Goal: Information Seeking & Learning: Learn about a topic

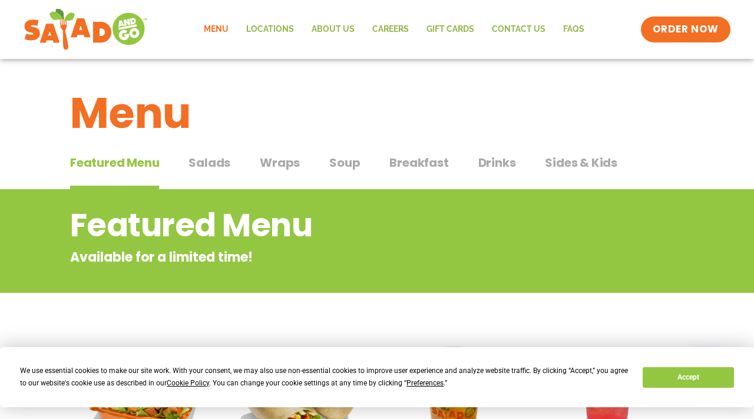
click at [489, 161] on span "Drinks" at bounding box center [498, 163] width 38 height 18
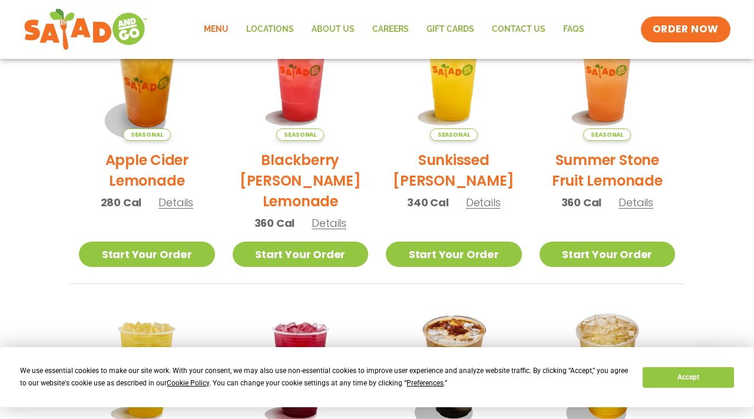
scroll to position [309, 0]
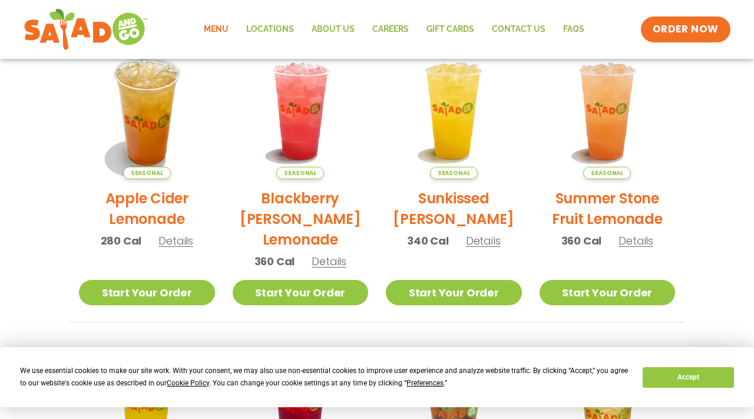
click at [622, 201] on h2 "Summer Stone Fruit Lemonade" at bounding box center [608, 208] width 136 height 41
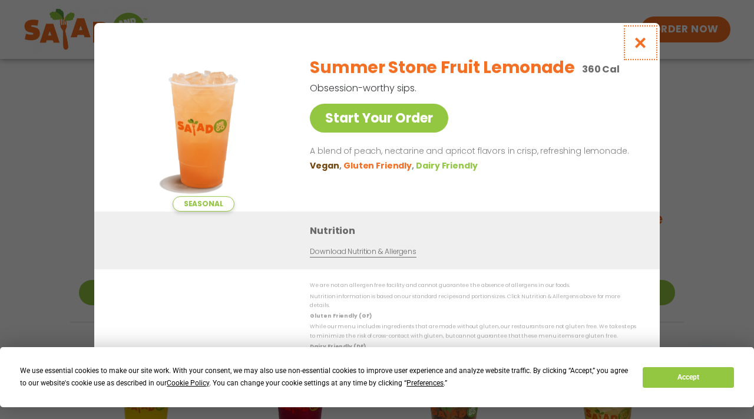
click at [642, 47] on icon "Close modal" at bounding box center [641, 43] width 15 height 12
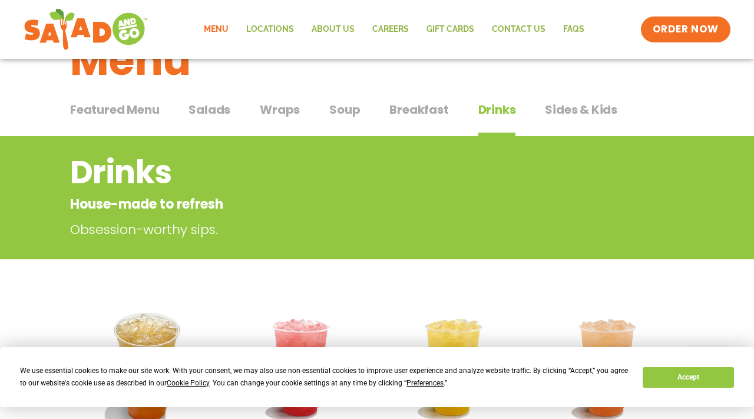
scroll to position [0, 0]
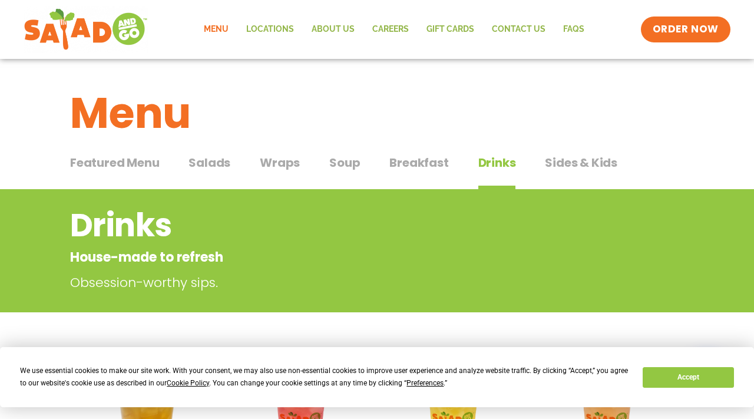
click at [286, 160] on span "Wraps" at bounding box center [280, 163] width 40 height 18
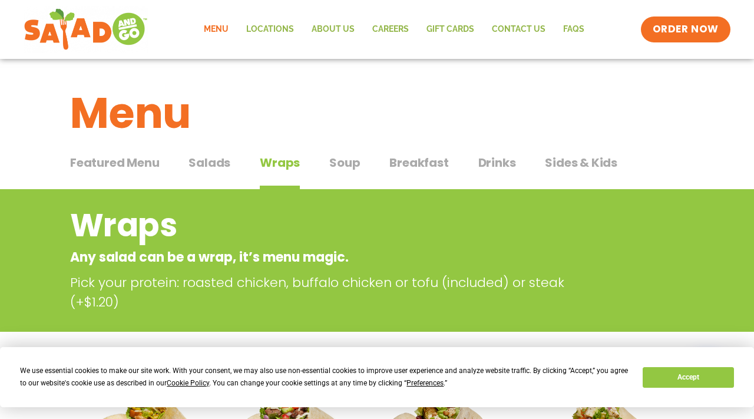
click at [144, 100] on h1 "Menu" at bounding box center [377, 113] width 614 height 64
click at [484, 159] on span "Drinks" at bounding box center [498, 163] width 38 height 18
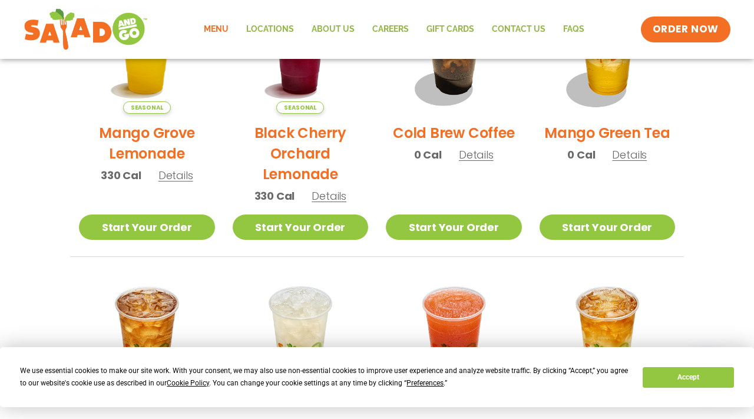
scroll to position [672, 0]
